Goal: Task Accomplishment & Management: Manage account settings

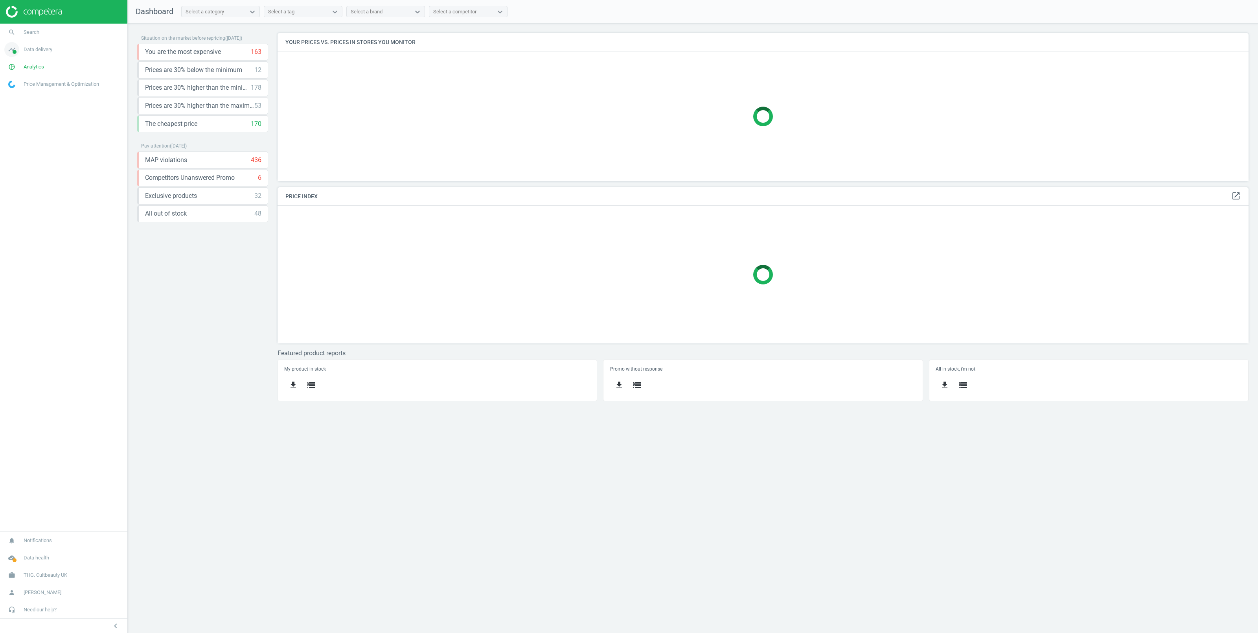
scroll to position [156, 979]
click at [45, 51] on span "Data delivery" at bounding box center [38, 49] width 29 height 7
click at [18, 86] on link "Matches" at bounding box center [63, 90] width 127 height 12
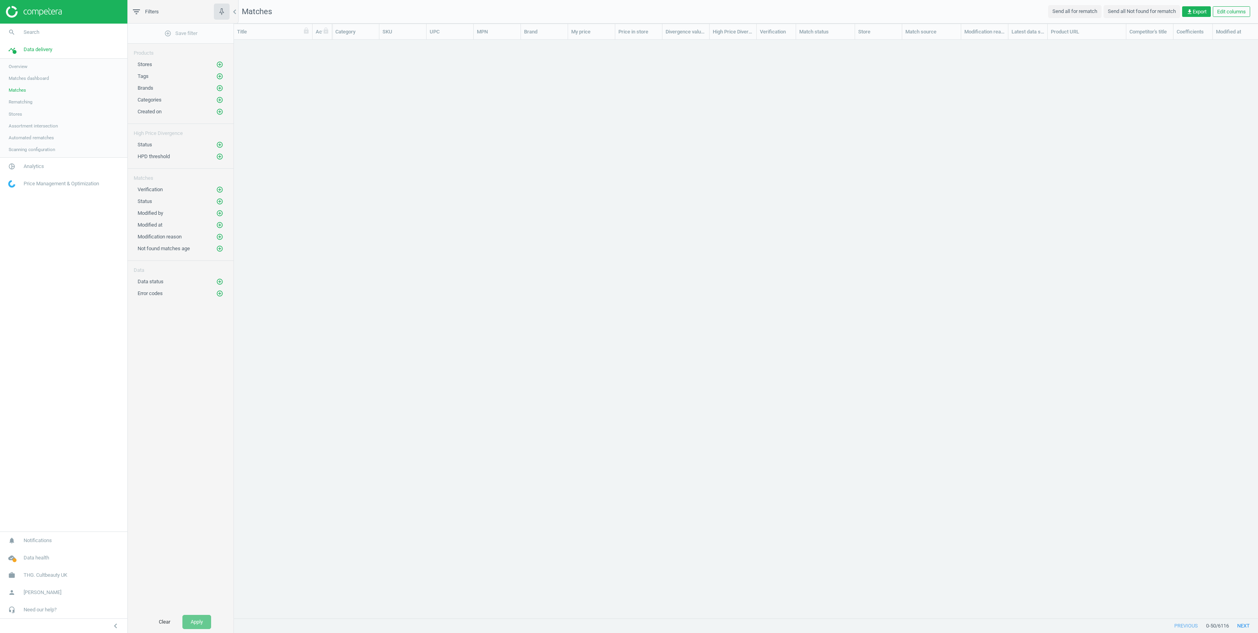
scroll to position [561, 1016]
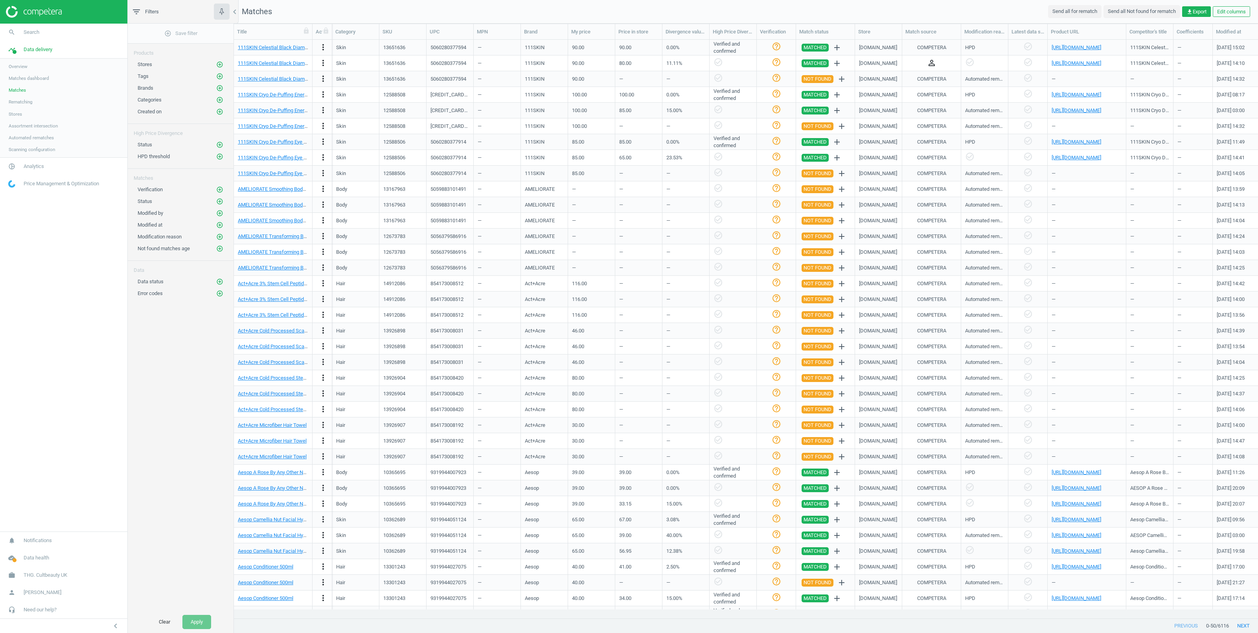
click at [11, 112] on span "Stores" at bounding box center [15, 114] width 13 height 6
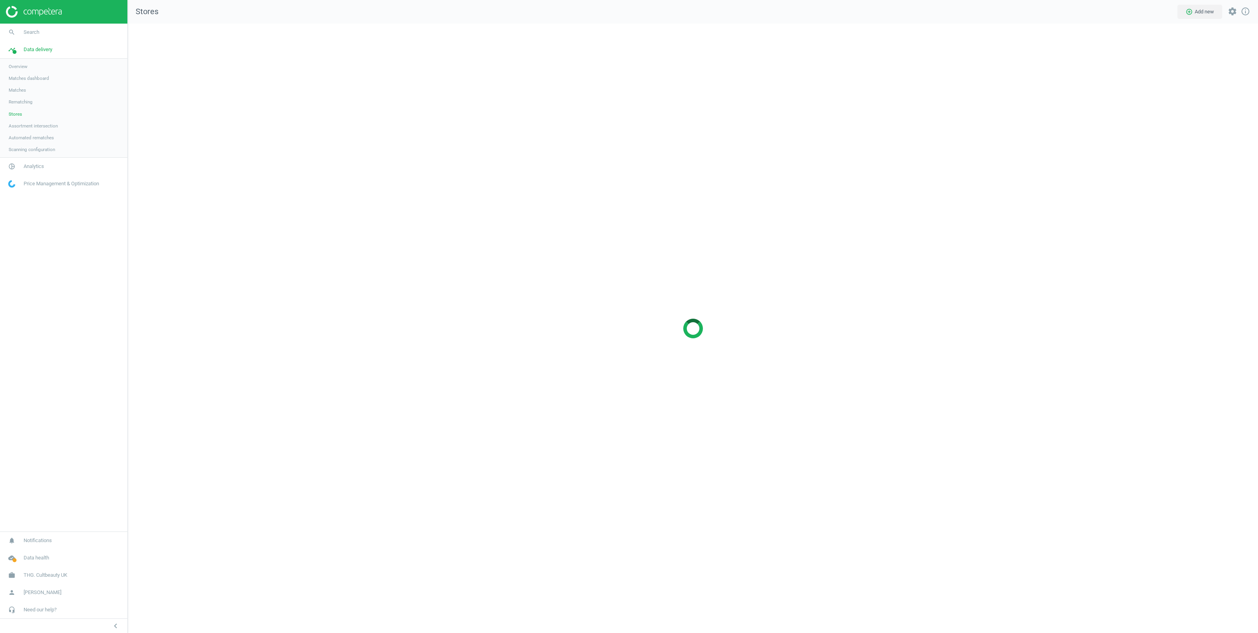
scroll to position [617, 1139]
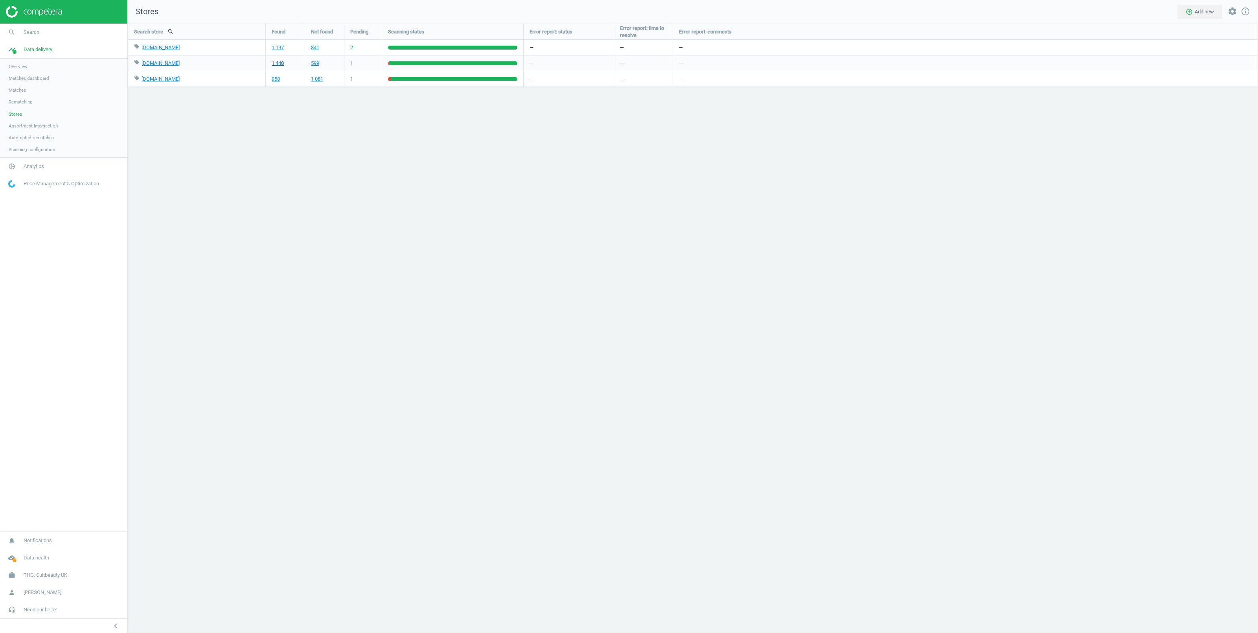
click at [279, 61] on link "1 440" at bounding box center [278, 63] width 12 height 7
click at [1075, 335] on div "Search store search Found Not found Pending Scanning status Error report: statu…" at bounding box center [693, 328] width 1130 height 609
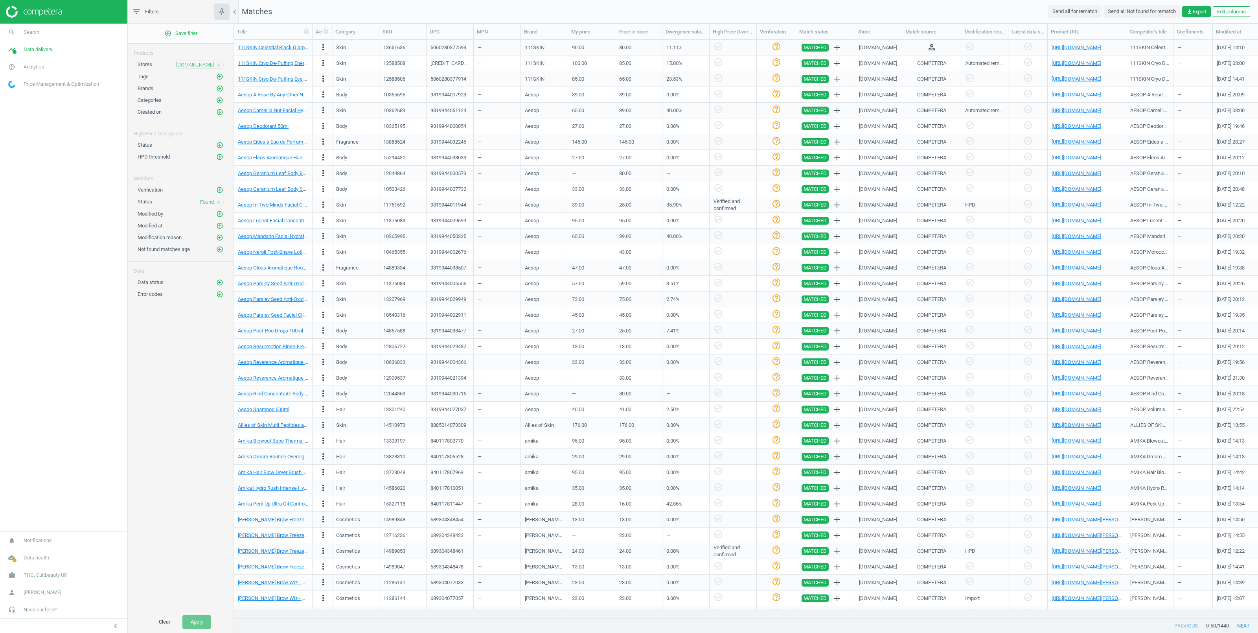
scroll to position [561, 1016]
click at [40, 572] on span "THG. Cultbeauty UK" at bounding box center [46, 574] width 44 height 7
click at [33, 563] on span "Campaign settings" at bounding box center [28, 563] width 39 height 6
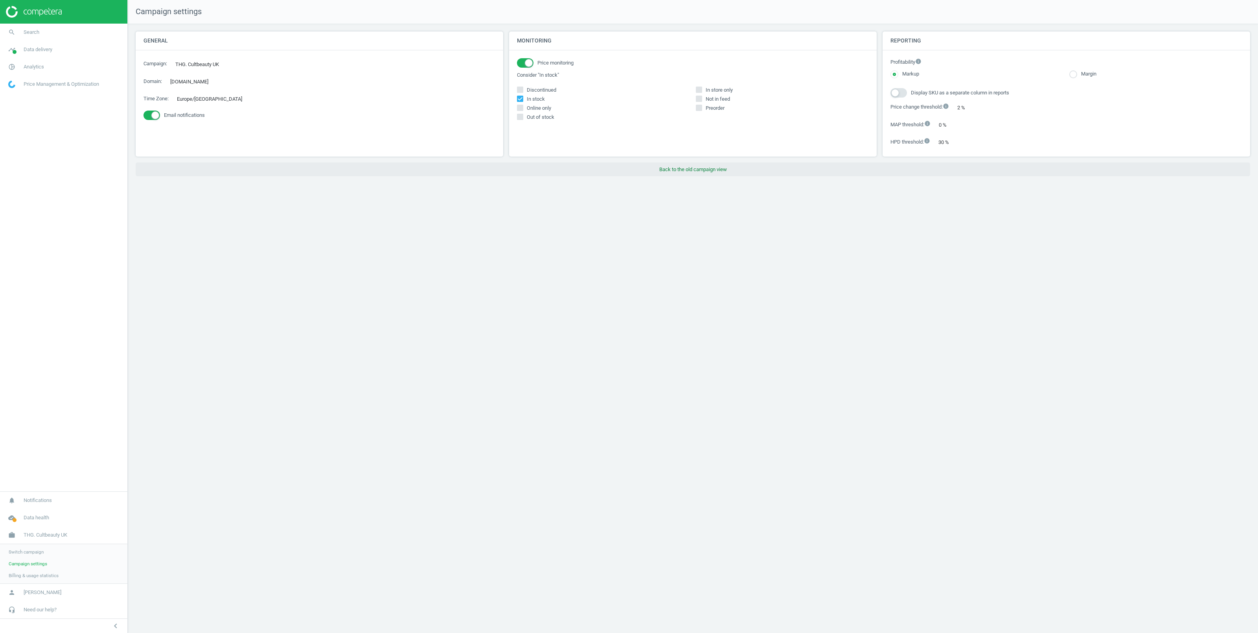
click at [681, 171] on button "Back to the old campaign view" at bounding box center [693, 169] width 1115 height 14
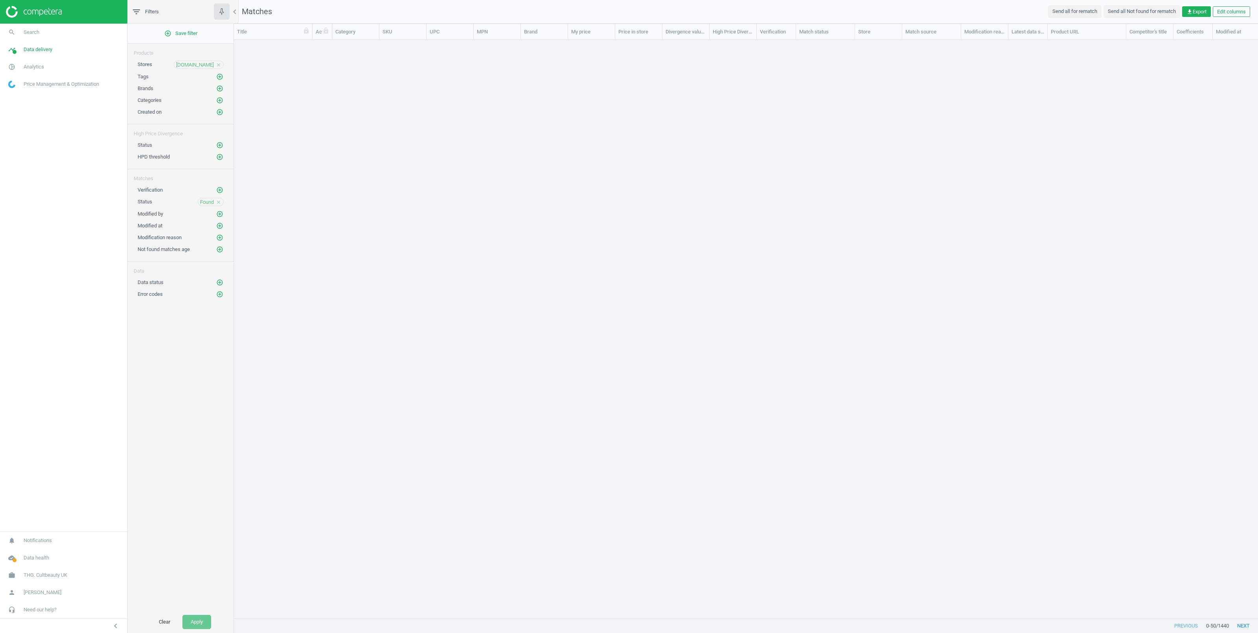
scroll to position [9, 9]
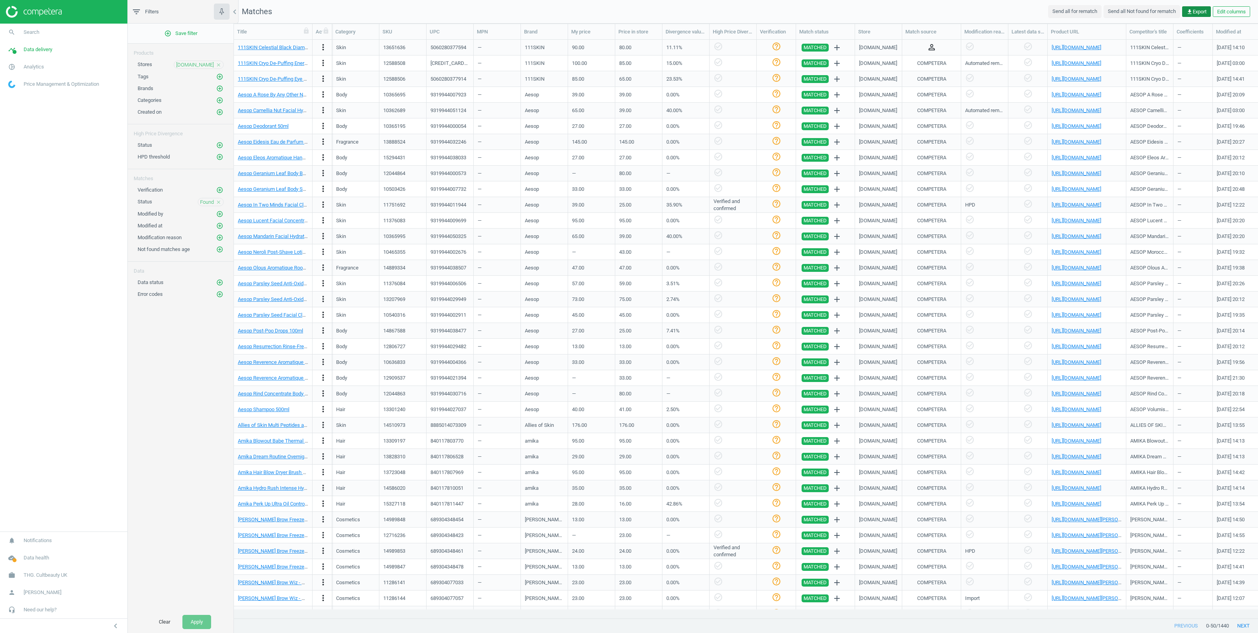
click at [1197, 12] on span "get_app Export" at bounding box center [1197, 11] width 20 height 7
click at [1116, 41] on button "insert_drive_file Report (Excel)" at bounding box center [1141, 42] width 137 height 15
drag, startPoint x: 47, startPoint y: 575, endPoint x: 47, endPoint y: 580, distance: 4.3
click at [47, 574] on span "THG. Cultbeauty UK" at bounding box center [46, 574] width 44 height 7
click at [29, 562] on span "Campaign settings" at bounding box center [28, 563] width 39 height 6
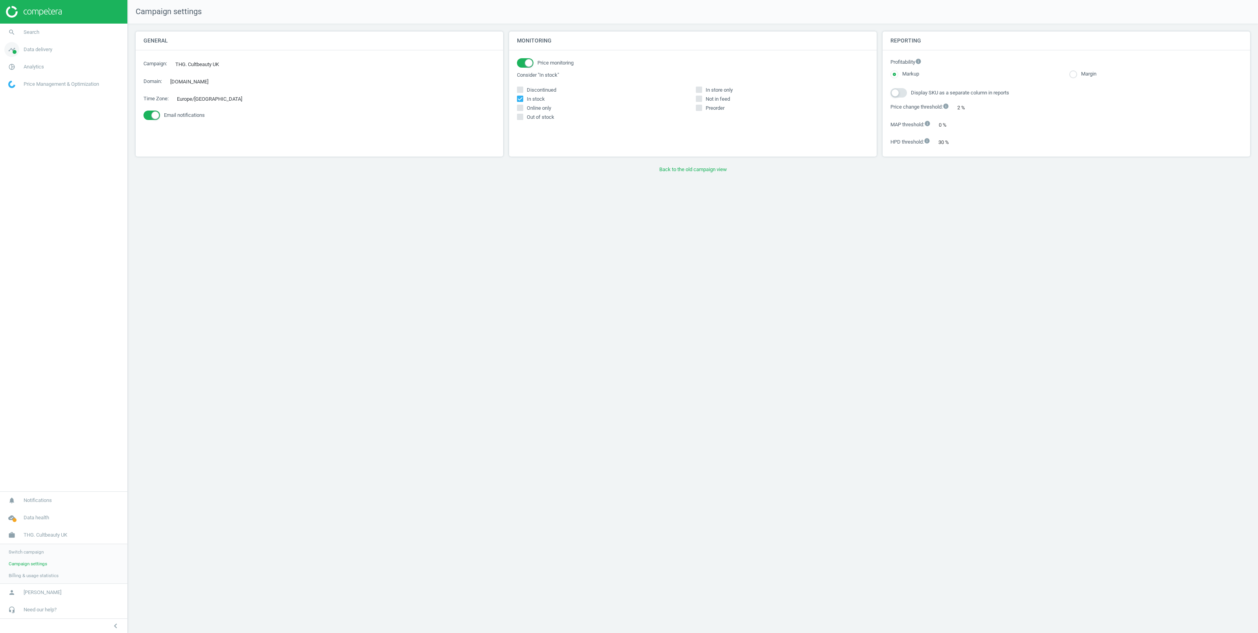
click at [44, 52] on span "Data delivery" at bounding box center [38, 49] width 29 height 7
click at [15, 90] on span "Matches" at bounding box center [17, 90] width 17 height 6
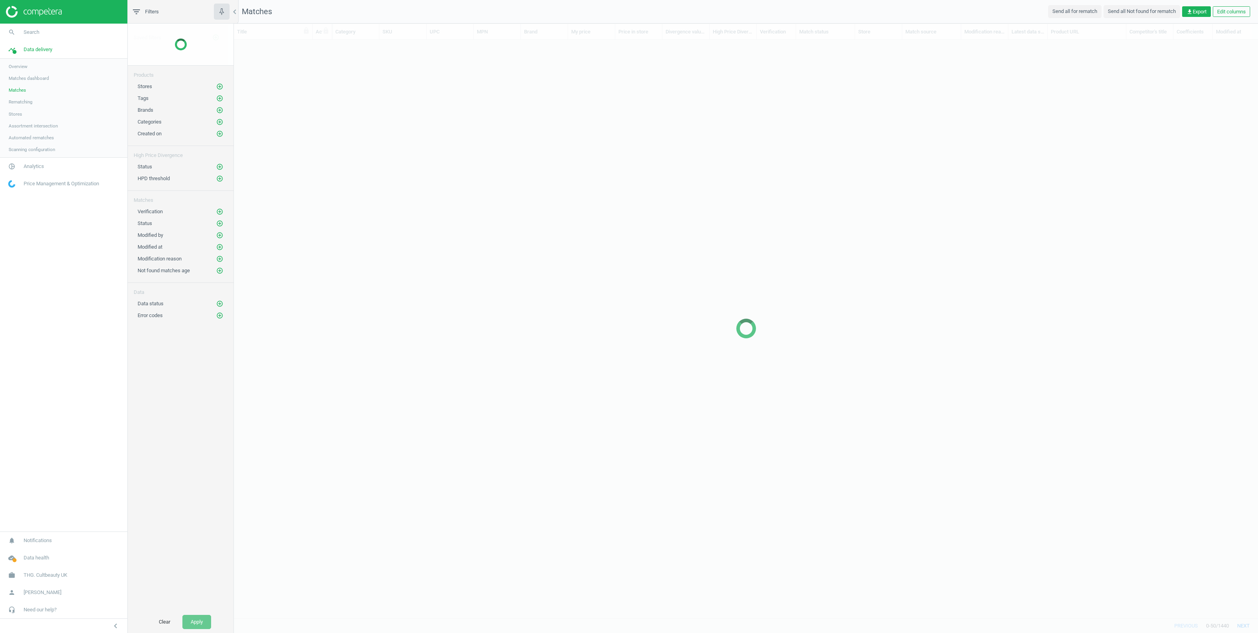
scroll to position [561, 1016]
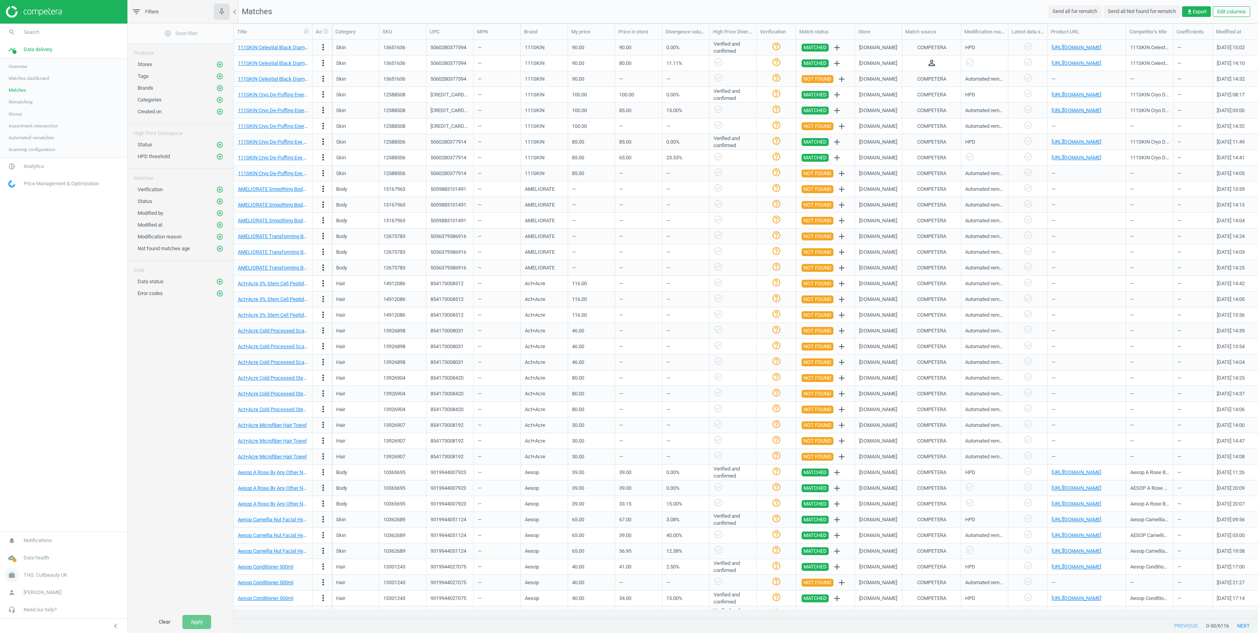
click at [27, 578] on link "work THG. Cultbeauty UK" at bounding box center [63, 574] width 127 height 17
click at [35, 566] on span "Campaign settings" at bounding box center [28, 563] width 39 height 6
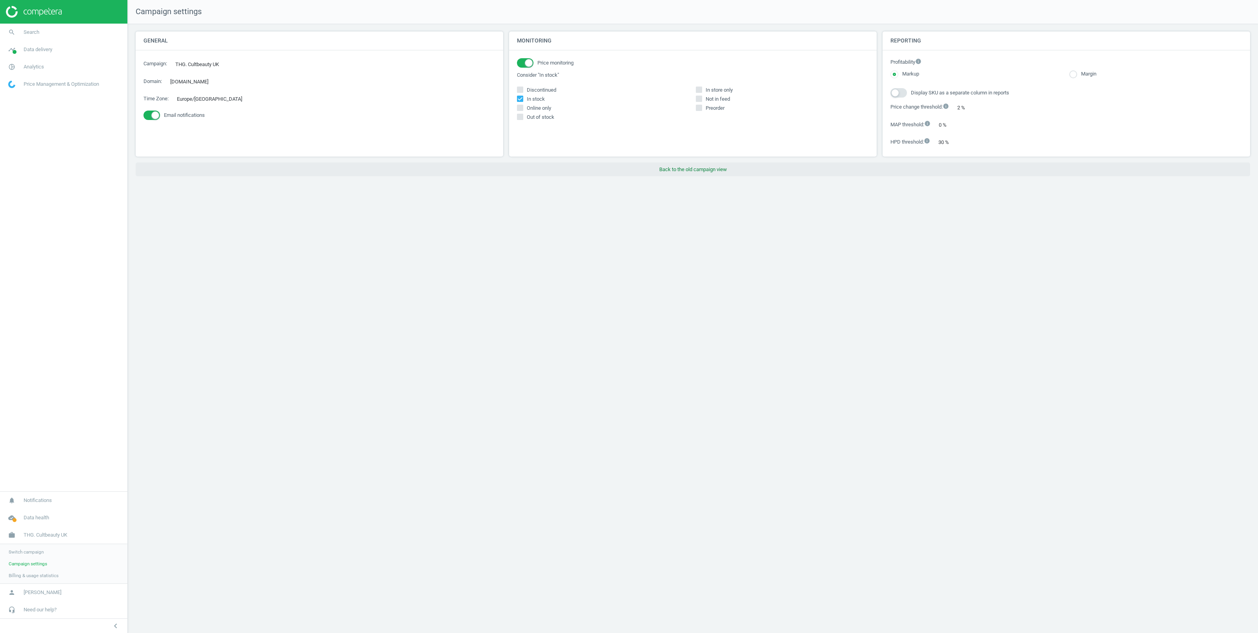
click at [701, 171] on button "Back to the old campaign view" at bounding box center [693, 169] width 1115 height 14
